Goal: Task Accomplishment & Management: Manage account settings

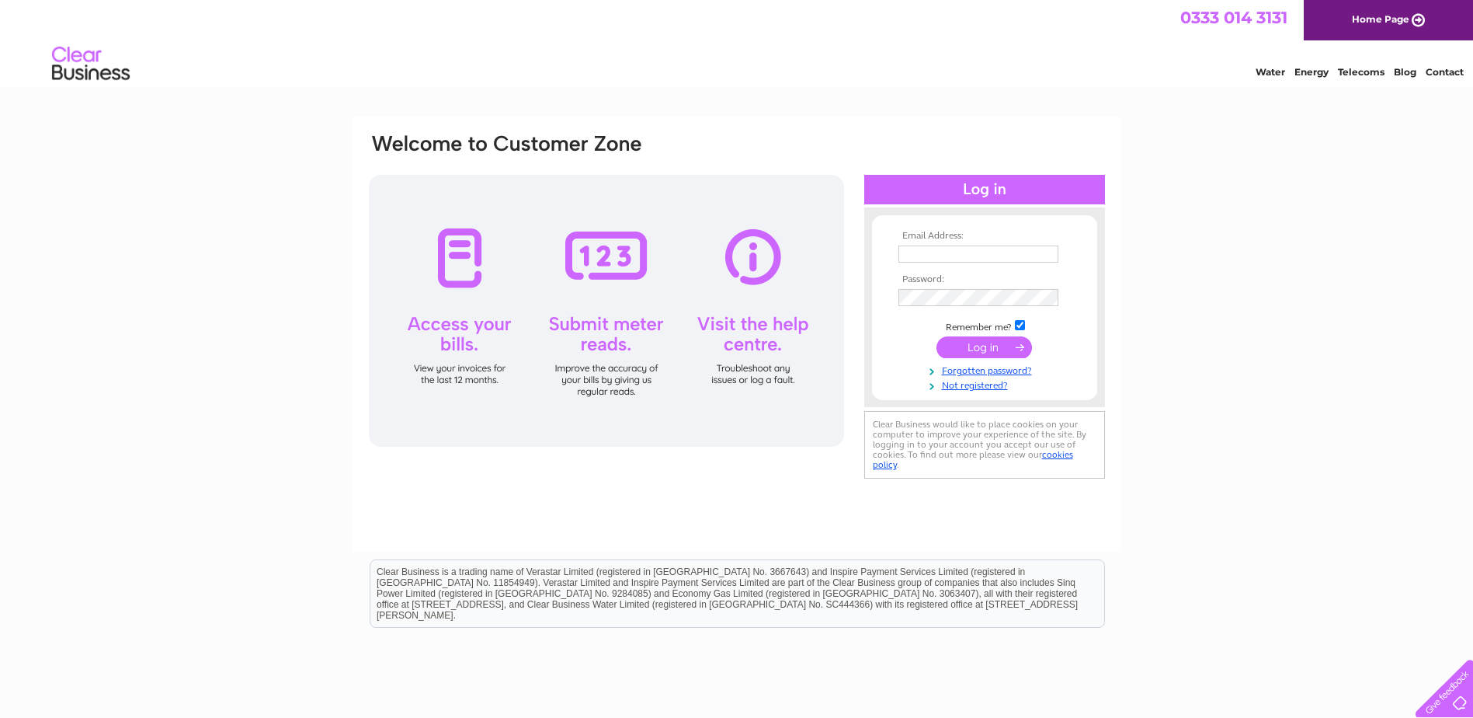
click at [905, 253] on input "text" at bounding box center [979, 253] width 160 height 17
type input "[PERSON_NAME][EMAIL_ADDRESS][DOMAIN_NAME]"
click at [980, 345] on input "submit" at bounding box center [985, 347] width 96 height 22
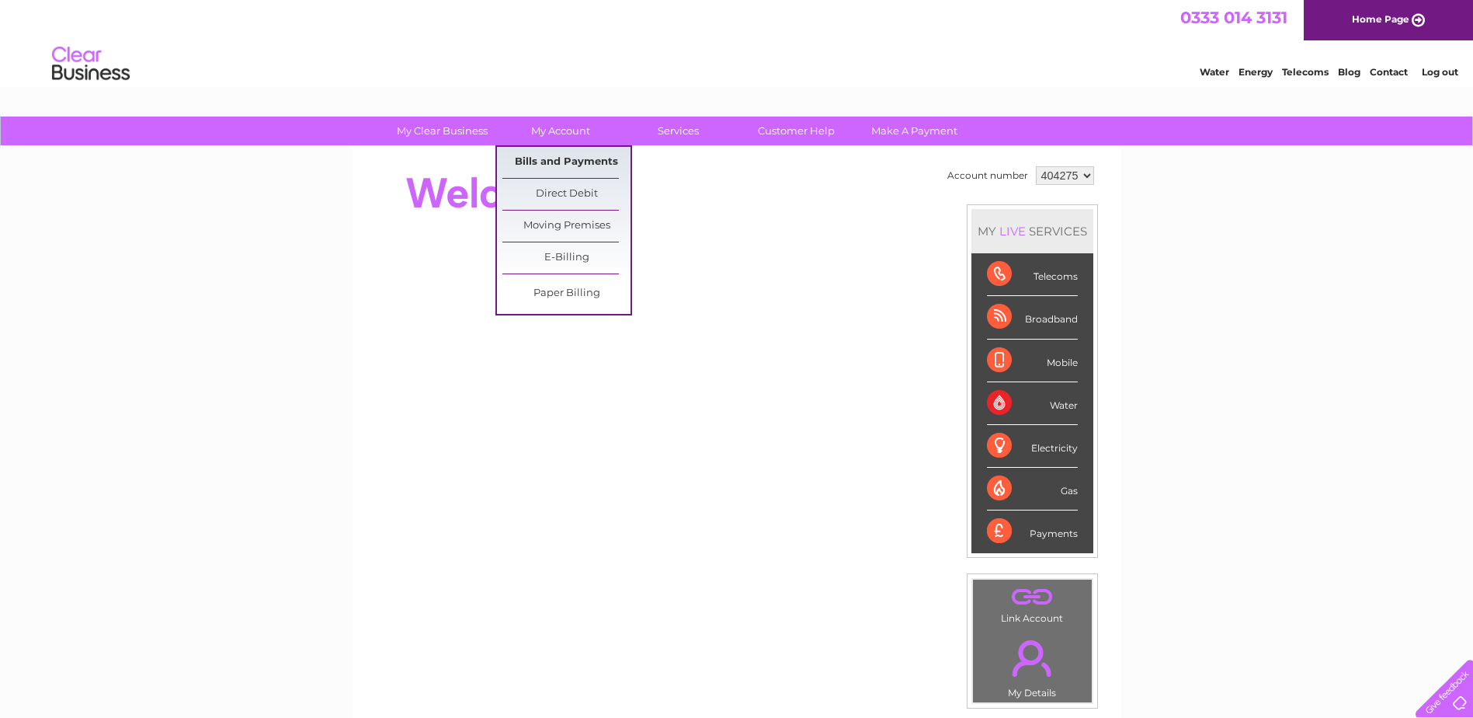
click at [549, 157] on link "Bills and Payments" at bounding box center [566, 162] width 128 height 31
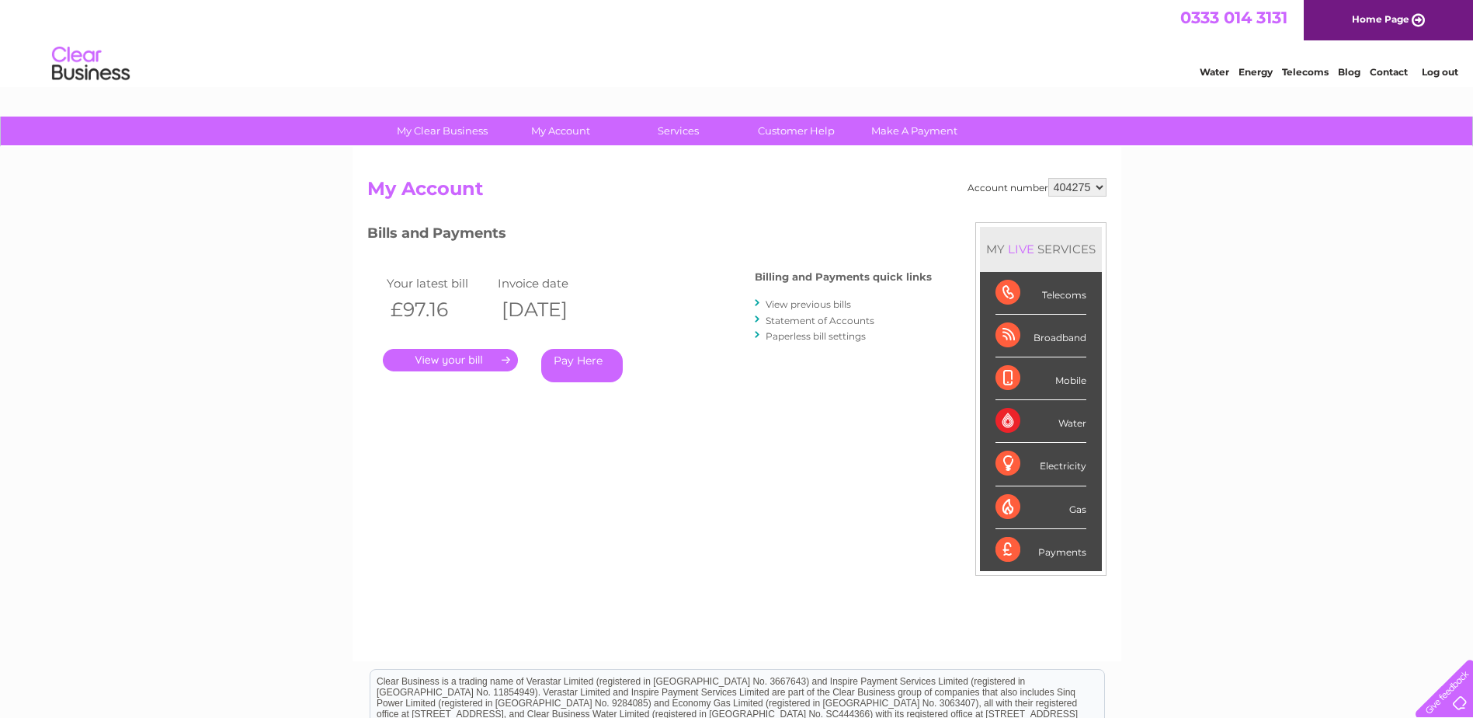
click at [449, 358] on link "." at bounding box center [450, 360] width 135 height 23
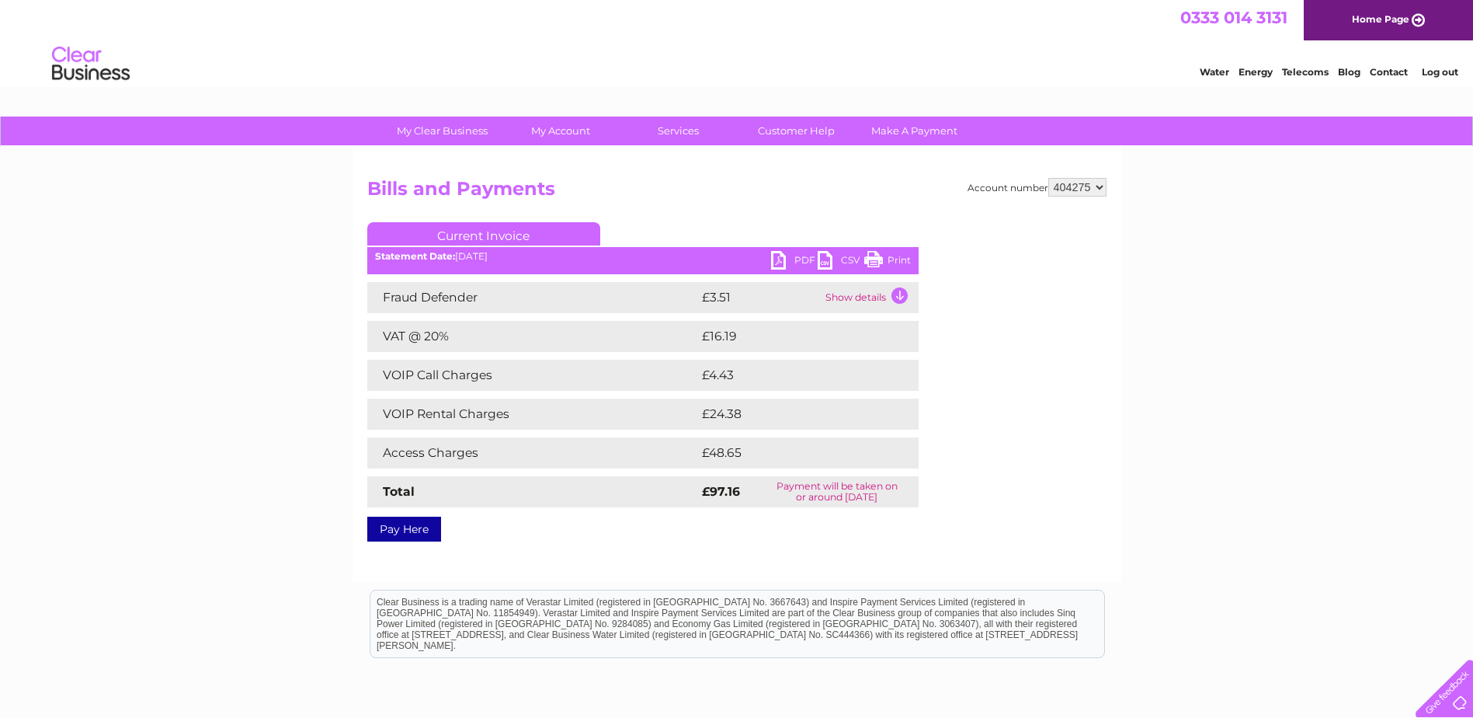
click at [774, 262] on link "PDF" at bounding box center [794, 262] width 47 height 23
